Goal: Task Accomplishment & Management: Complete application form

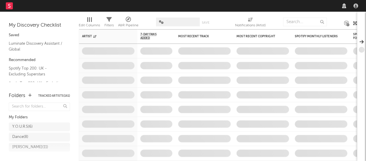
select select "recorded_music"
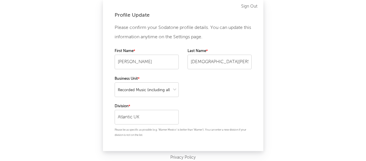
scroll to position [12, 0]
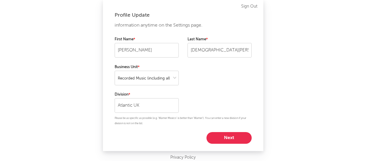
click at [231, 133] on button "Next" at bounding box center [229, 138] width 45 height 12
select select "director_vp"
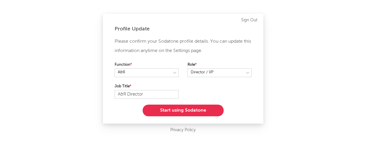
click at [202, 109] on button "Start using Sodatone" at bounding box center [183, 110] width 81 height 12
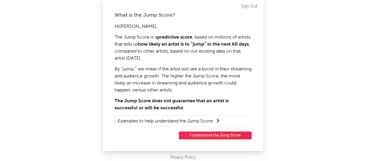
click at [213, 136] on button "I understand the Jump Score" at bounding box center [215, 135] width 73 height 8
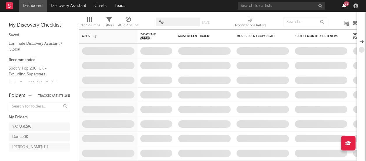
click at [344, 5] on icon "button" at bounding box center [344, 6] width 4 height 5
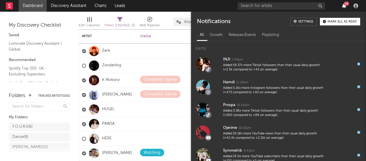
click at [344, 7] on icon "button" at bounding box center [344, 6] width 4 height 5
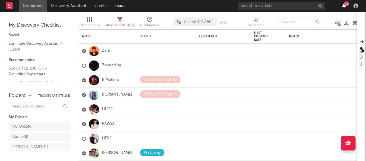
click at [344, 7] on icon "button" at bounding box center [344, 6] width 4 height 5
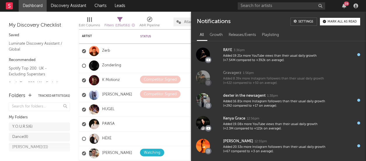
scroll to position [420, 0]
